Goal: Navigation & Orientation: Find specific page/section

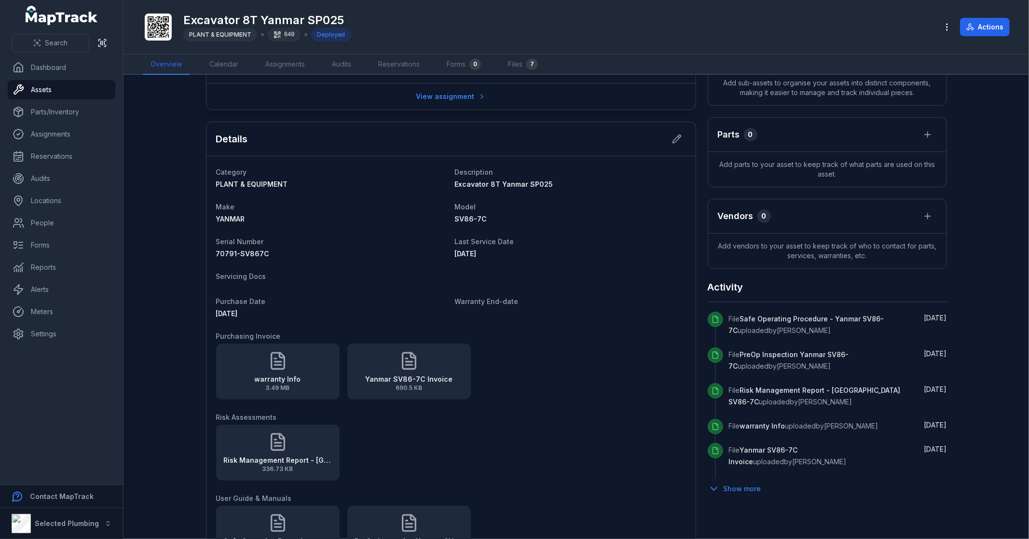
scroll to position [375, 0]
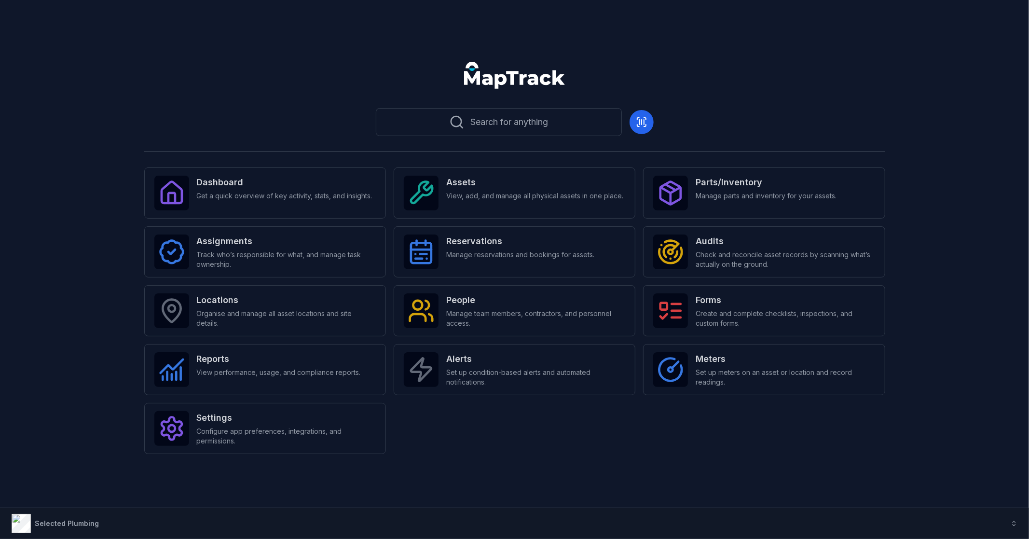
click at [248, 81] on header at bounding box center [515, 79] width 1006 height 50
click at [289, 35] on div "Search for anything Dashboard Get a quick overview of key activity, stats, and …" at bounding box center [514, 269] width 1029 height 539
click at [320, 37] on div "Search for anything Dashboard Get a quick overview of key activity, stats, and …" at bounding box center [514, 269] width 1029 height 539
click at [493, 182] on strong "Assets" at bounding box center [534, 183] width 177 height 14
